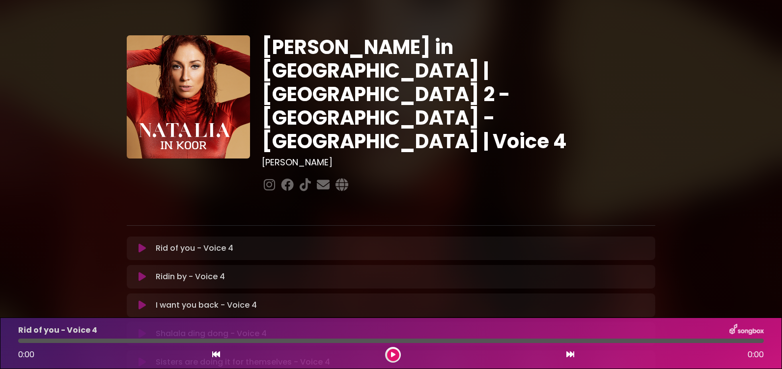
click at [144, 301] on icon at bounding box center [142, 306] width 7 height 10
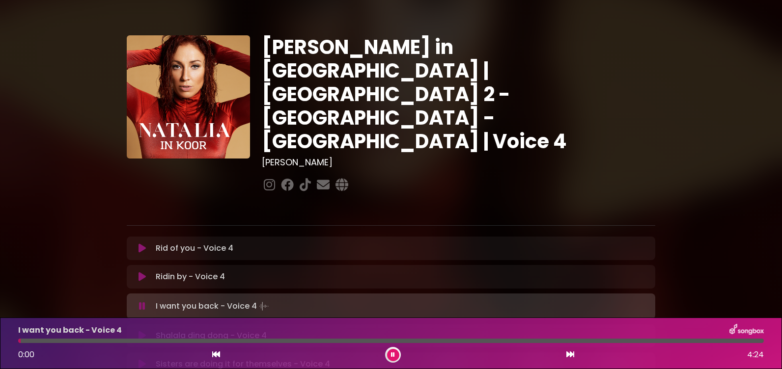
click at [66, 342] on div at bounding box center [391, 341] width 746 height 4
click at [101, 338] on div "I want you back - Voice 4 0:17 4:24" at bounding box center [390, 343] width 757 height 39
click at [111, 340] on div at bounding box center [391, 341] width 746 height 4
click at [120, 340] on div at bounding box center [391, 341] width 746 height 4
click at [133, 340] on div at bounding box center [391, 341] width 746 height 4
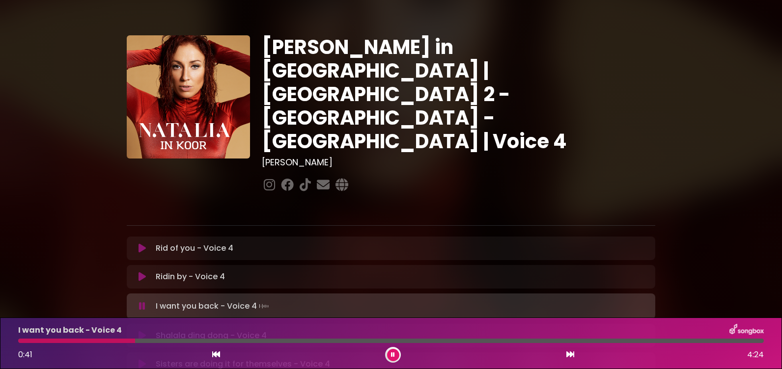
click at [140, 340] on div at bounding box center [391, 341] width 746 height 4
click at [142, 341] on div at bounding box center [391, 341] width 746 height 4
click at [145, 342] on div at bounding box center [118, 341] width 201 height 4
click at [146, 342] on div at bounding box center [106, 341] width 176 height 4
click at [162, 339] on div at bounding box center [116, 341] width 196 height 4
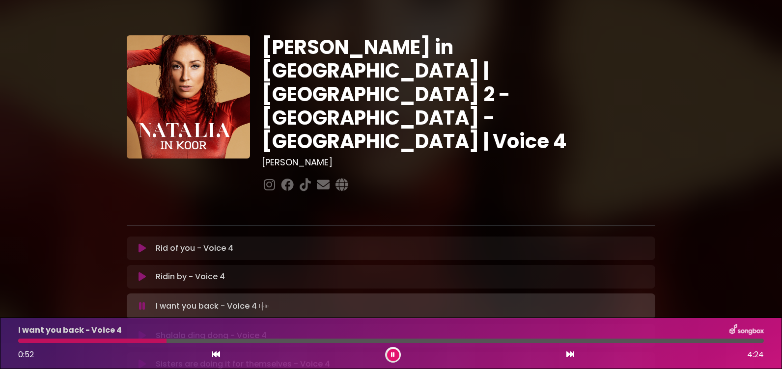
click at [168, 339] on div at bounding box center [391, 341] width 746 height 4
click at [169, 339] on div at bounding box center [171, 341] width 307 height 4
click at [273, 339] on div at bounding box center [155, 341] width 275 height 4
click at [266, 339] on div at bounding box center [166, 341] width 297 height 4
click at [266, 339] on div at bounding box center [170, 341] width 305 height 4
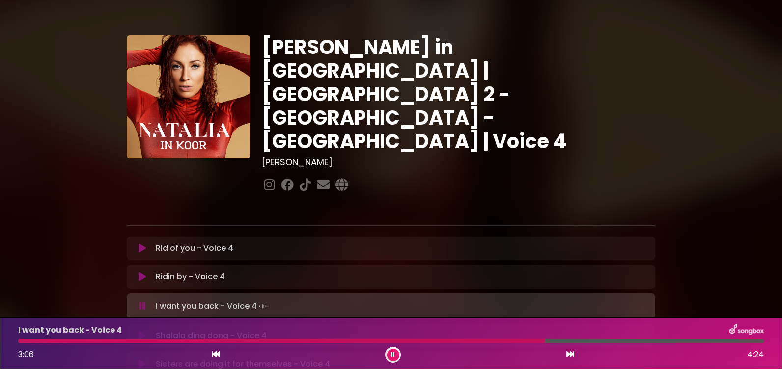
click at [155, 340] on div at bounding box center [281, 341] width 527 height 4
click at [572, 354] on icon at bounding box center [570, 355] width 8 height 8
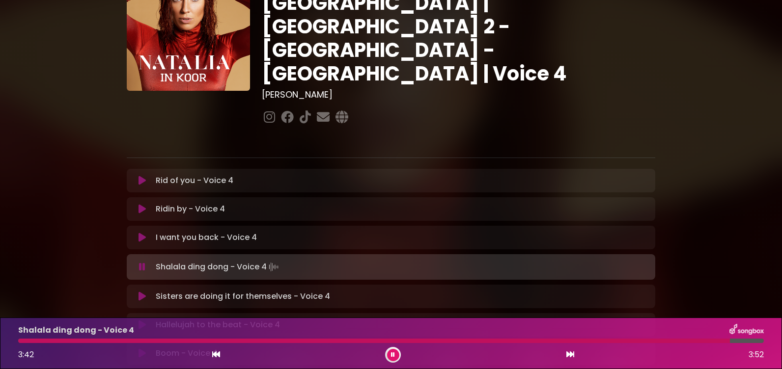
scroll to position [49, 0]
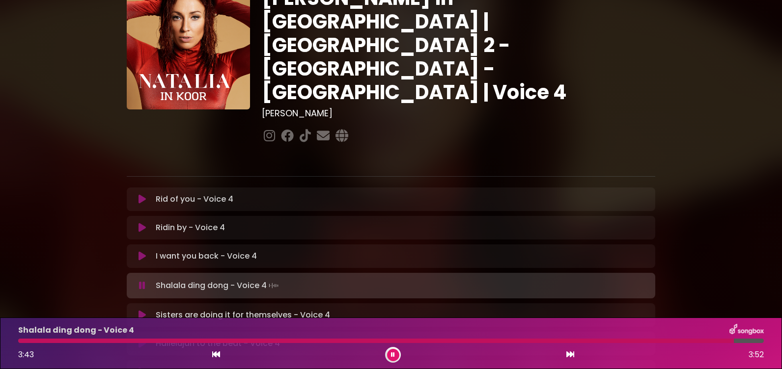
click at [139, 195] on icon at bounding box center [142, 200] width 7 height 10
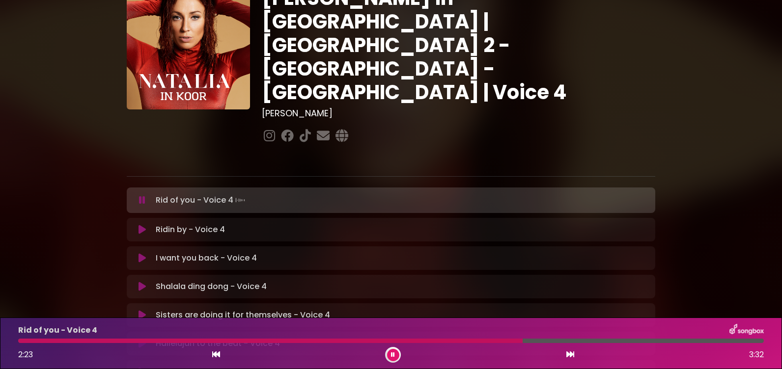
click at [481, 342] on div at bounding box center [270, 341] width 504 height 4
click at [479, 341] on div at bounding box center [261, 341] width 486 height 4
click at [667, 340] on div at bounding box center [382, 341] width 728 height 4
click at [667, 340] on div at bounding box center [367, 341] width 699 height 4
click at [666, 340] on div at bounding box center [367, 341] width 698 height 4
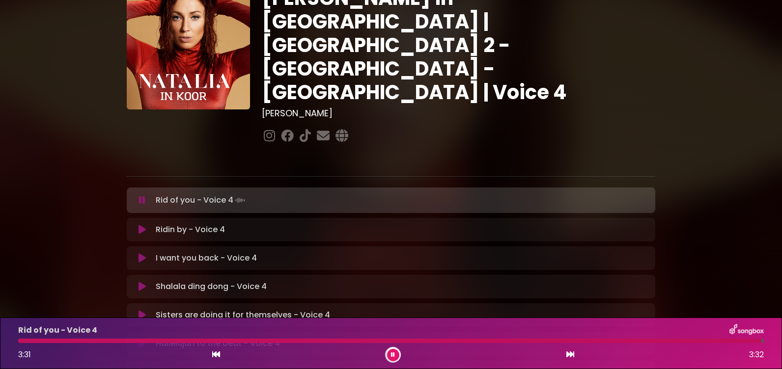
click at [25, 340] on div at bounding box center [389, 341] width 743 height 4
click at [196, 339] on div at bounding box center [149, 341] width 263 height 4
click at [196, 339] on div at bounding box center [199, 341] width 362 height 4
click at [430, 339] on div at bounding box center [288, 341] width 541 height 4
click at [458, 339] on div at bounding box center [287, 341] width 538 height 4
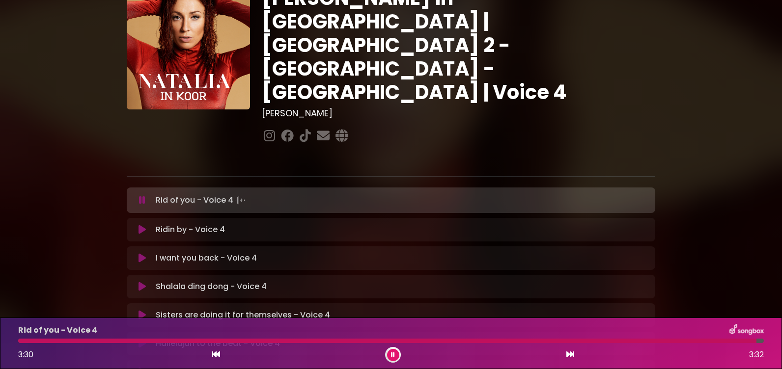
click at [142, 225] on icon at bounding box center [142, 230] width 7 height 10
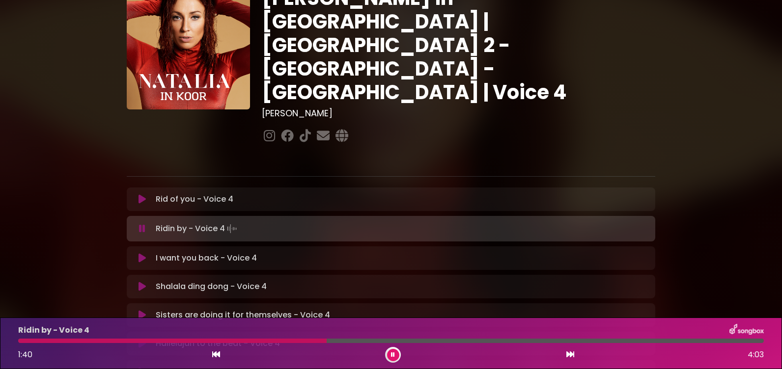
click at [28, 339] on div at bounding box center [172, 341] width 308 height 4
click at [23, 341] on div at bounding box center [367, 341] width 699 height 4
click at [141, 310] on icon at bounding box center [142, 315] width 7 height 10
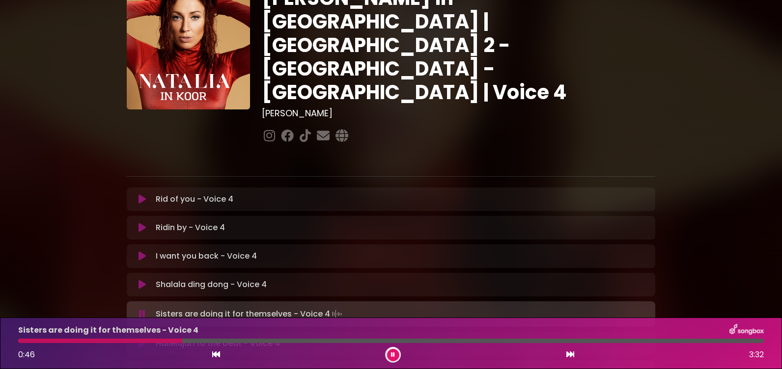
click at [23, 344] on div "Sisters are doing it for themselves - Voice 4 0:46 3:32" at bounding box center [390, 343] width 757 height 39
click at [28, 340] on div at bounding box center [23, 341] width 10 height 4
click at [40, 340] on div at bounding box center [391, 341] width 746 height 4
click at [52, 340] on div at bounding box center [391, 341] width 746 height 4
click at [176, 340] on div at bounding box center [218, 341] width 401 height 4
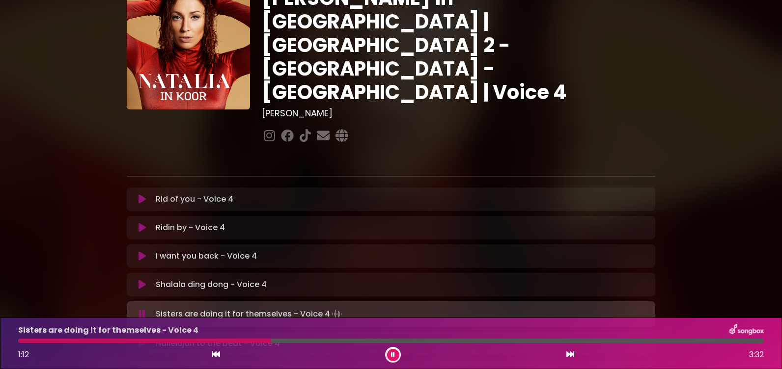
click at [223, 339] on div at bounding box center [144, 341] width 253 height 4
click at [223, 339] on div at bounding box center [149, 341] width 262 height 4
click at [225, 339] on div at bounding box center [158, 341] width 280 height 4
click at [234, 341] on div at bounding box center [218, 341] width 401 height 4
click at [299, 339] on div at bounding box center [213, 341] width 391 height 4
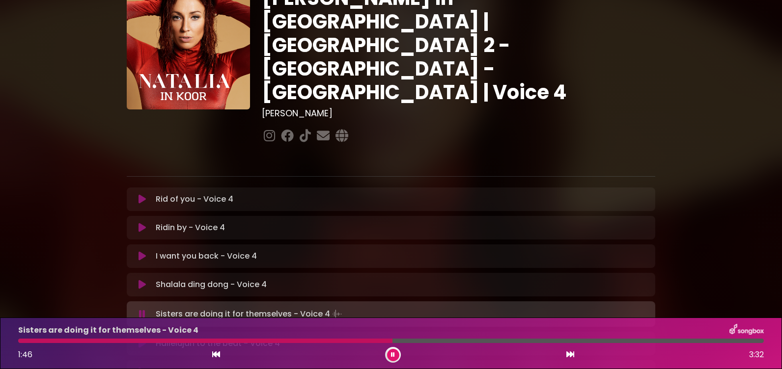
click at [357, 342] on div at bounding box center [205, 341] width 374 height 4
click at [360, 342] on div at bounding box center [189, 341] width 342 height 4
click at [348, 340] on div at bounding box center [217, 341] width 398 height 4
click at [349, 340] on div at bounding box center [215, 341] width 394 height 4
click at [371, 340] on div at bounding box center [391, 341] width 746 height 4
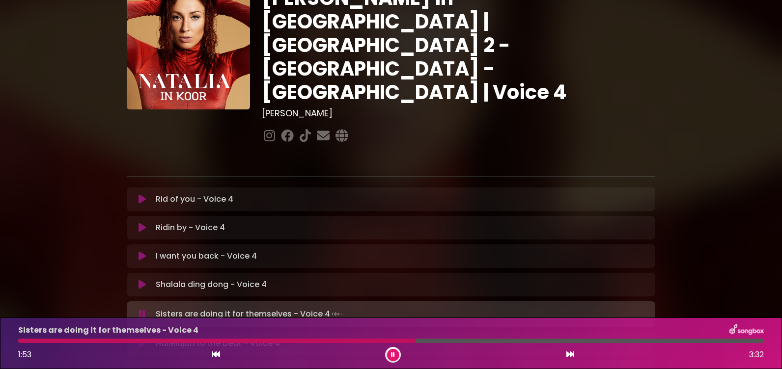
click at [371, 340] on div at bounding box center [217, 341] width 398 height 4
click at [389, 353] on button at bounding box center [393, 355] width 12 height 12
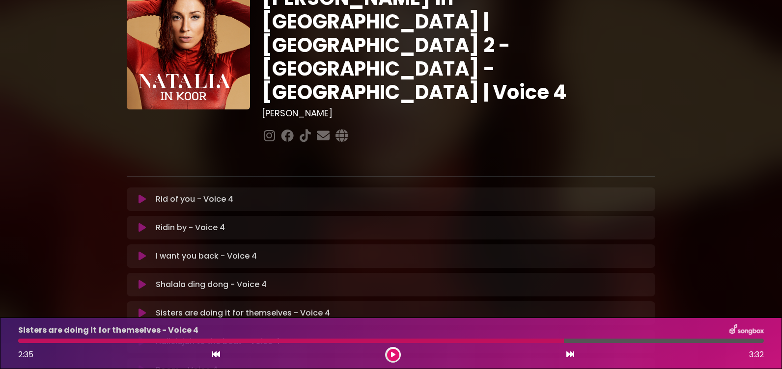
click at [369, 340] on div at bounding box center [291, 341] width 546 height 4
click at [369, 341] on div at bounding box center [291, 341] width 546 height 4
click at [392, 351] on button at bounding box center [393, 355] width 12 height 12
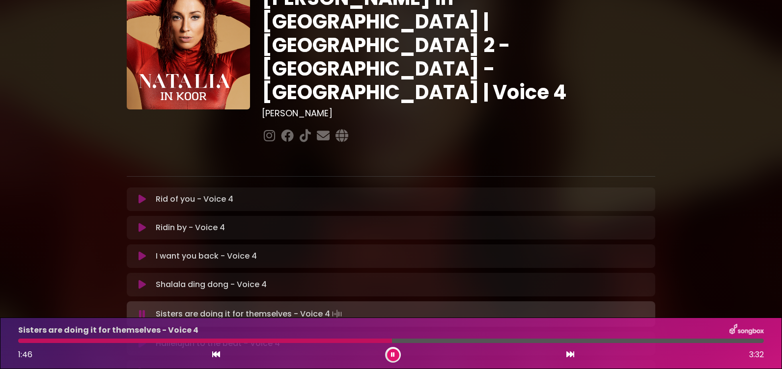
click at [337, 340] on div at bounding box center [205, 341] width 374 height 4
click at [322, 339] on div at bounding box center [391, 341] width 746 height 4
click at [334, 341] on div at bounding box center [289, 341] width 542 height 4
click at [335, 341] on div at bounding box center [254, 341] width 473 height 4
click at [27, 339] on div at bounding box center [389, 341] width 742 height 4
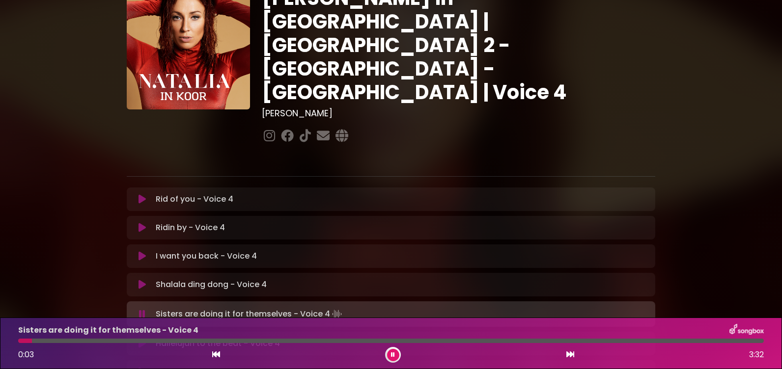
click at [34, 342] on div at bounding box center [391, 341] width 746 height 4
click at [41, 342] on div at bounding box center [391, 341] width 746 height 4
click at [26, 341] on div at bounding box center [112, 341] width 189 height 4
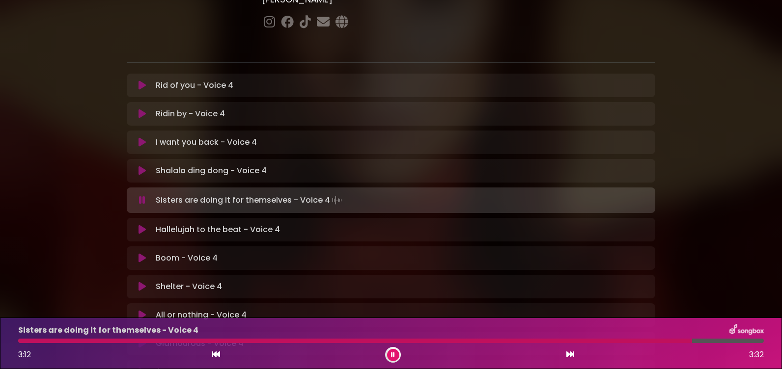
scroll to position [246, 0]
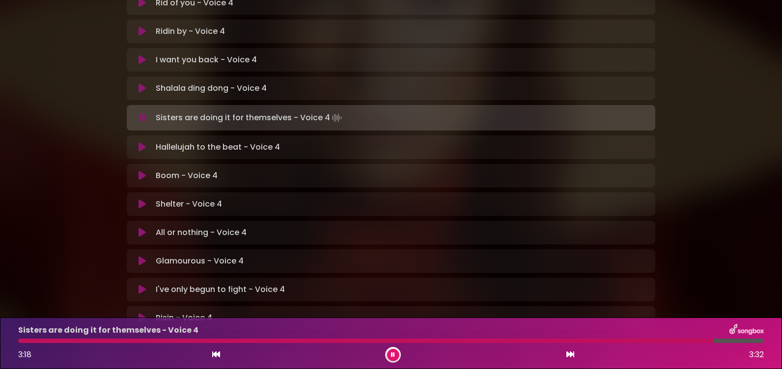
click at [142, 142] on icon at bounding box center [142, 147] width 7 height 10
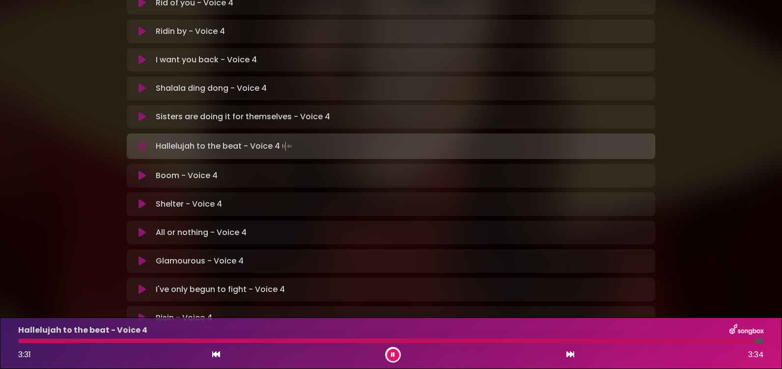
click at [32, 341] on div at bounding box center [386, 341] width 736 height 4
click at [208, 338] on div "Hallelujah to the beat - Voice 4 1:09 3:34" at bounding box center [390, 343] width 757 height 39
click at [208, 342] on div at bounding box center [141, 341] width 246 height 4
click at [221, 339] on div at bounding box center [136, 341] width 236 height 4
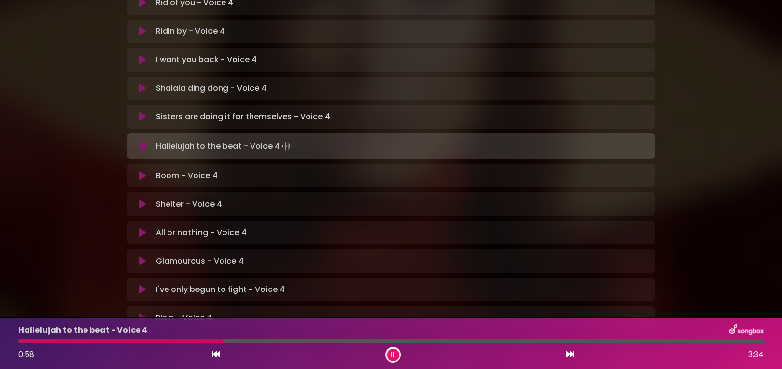
click at [227, 339] on div at bounding box center [391, 341] width 746 height 4
click at [24, 341] on div at bounding box center [337, 341] width 639 height 4
click at [36, 341] on div at bounding box center [43, 341] width 50 height 4
drag, startPoint x: 36, startPoint y: 341, endPoint x: 42, endPoint y: 344, distance: 6.8
click at [37, 341] on div at bounding box center [59, 341] width 82 height 4
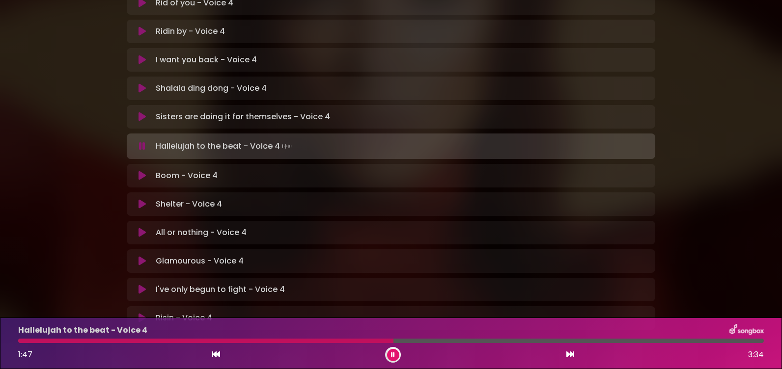
click at [295, 340] on div at bounding box center [205, 341] width 375 height 4
click at [144, 171] on icon at bounding box center [142, 176] width 7 height 10
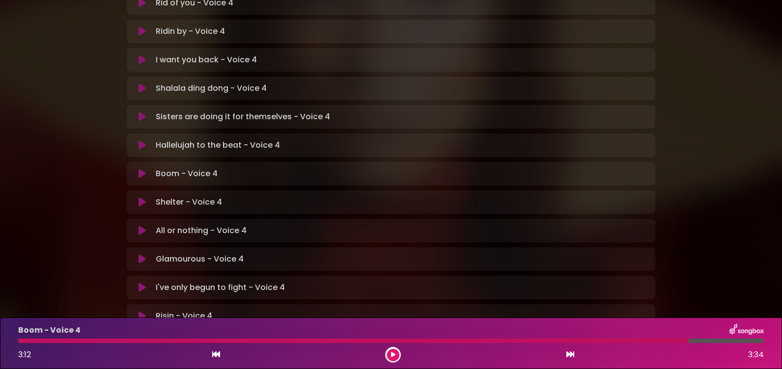
click at [139, 169] on icon at bounding box center [142, 174] width 7 height 10
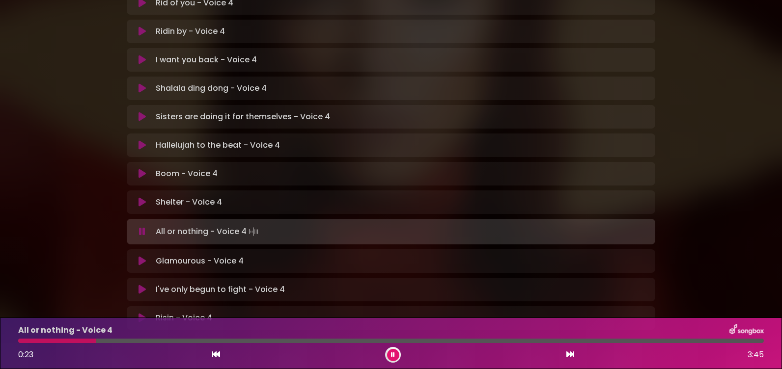
click at [388, 355] on button at bounding box center [393, 355] width 12 height 12
